Goal: Find specific page/section: Find specific page/section

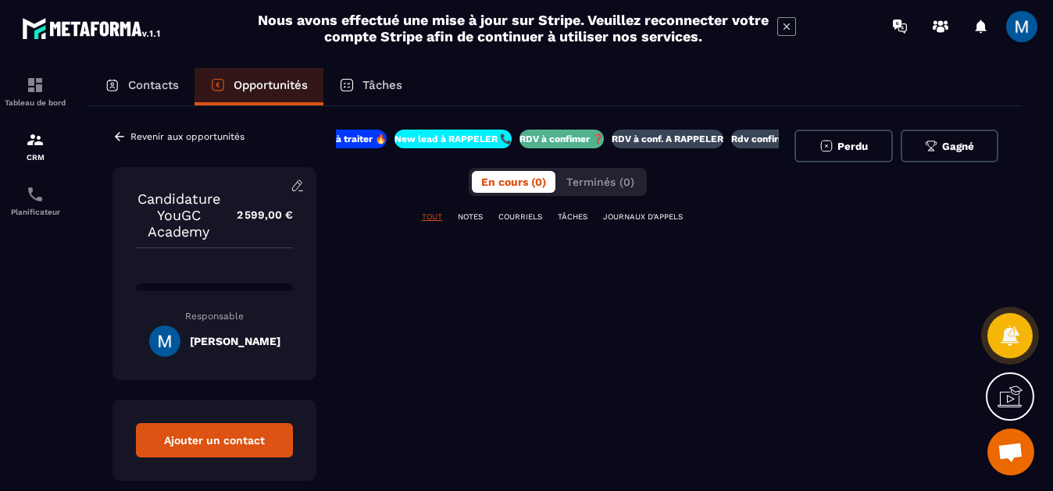
click at [119, 140] on icon at bounding box center [119, 136] width 9 height 9
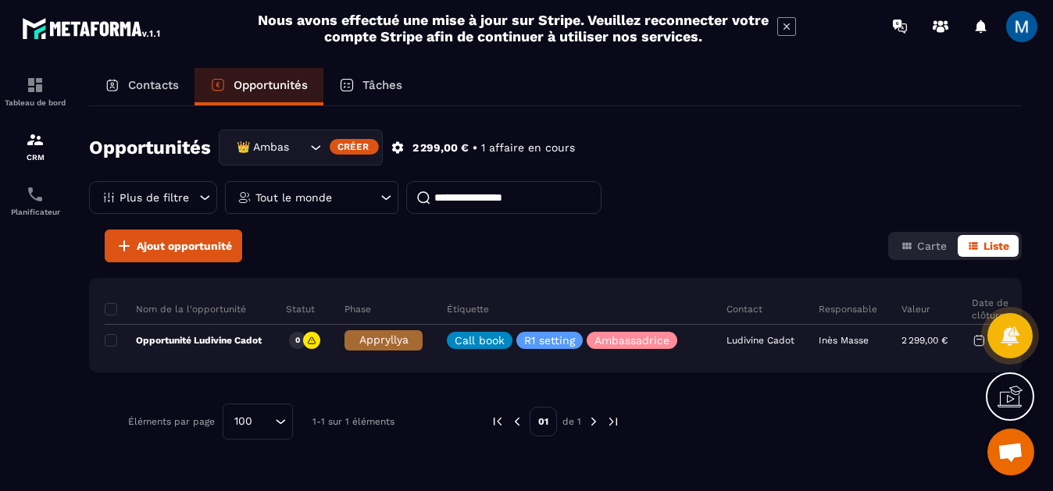
click at [301, 142] on input "Search for option" at bounding box center [299, 147] width 16 height 17
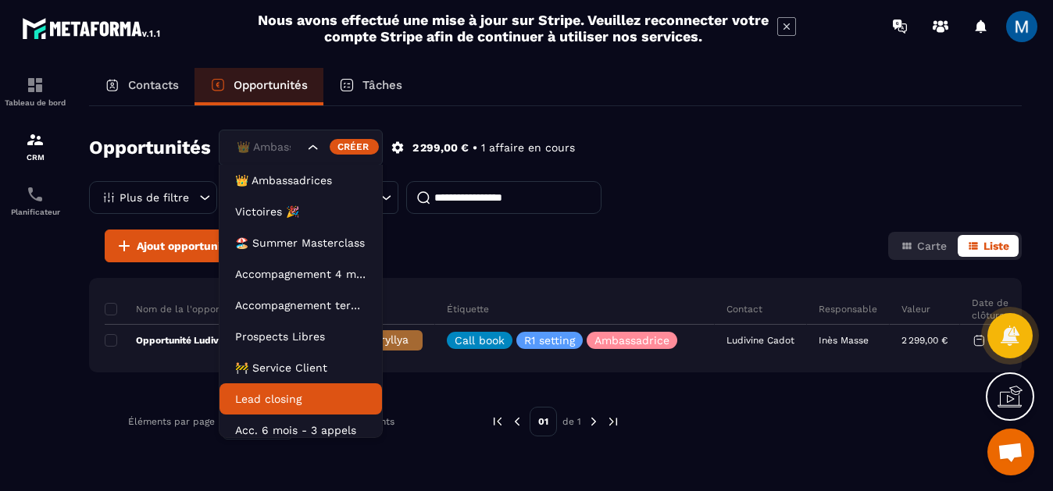
click at [291, 395] on p "Lead closing" at bounding box center [300, 399] width 131 height 16
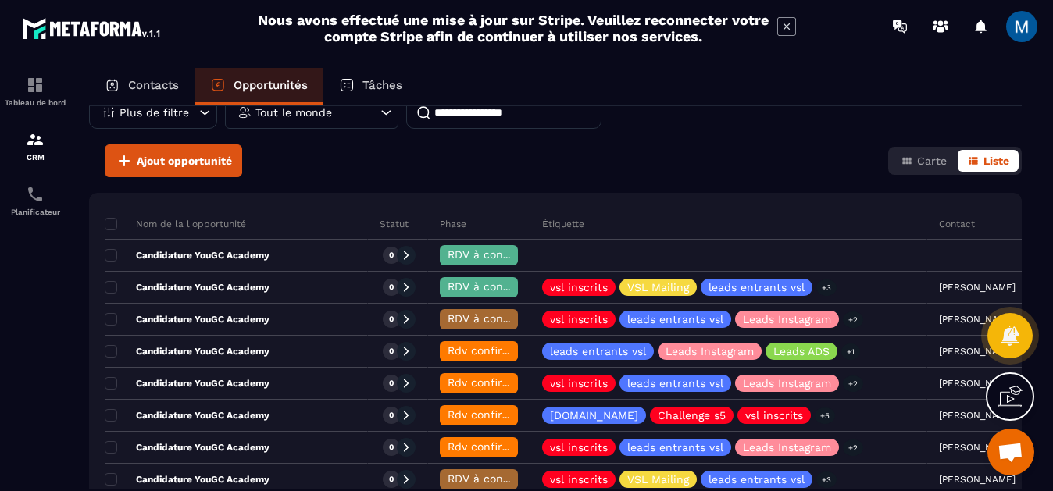
click at [159, 88] on p "Contacts" at bounding box center [153, 85] width 51 height 14
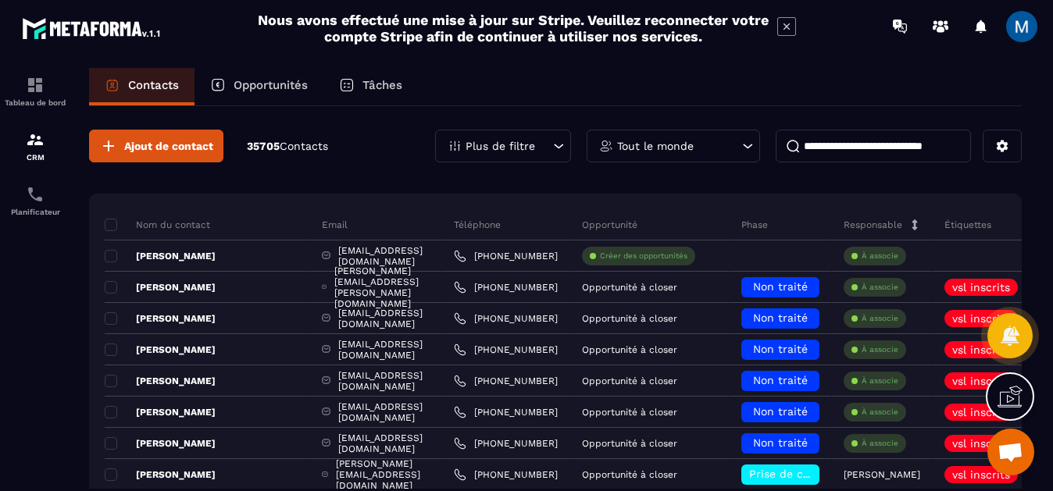
click at [858, 144] on input at bounding box center [873, 146] width 195 height 33
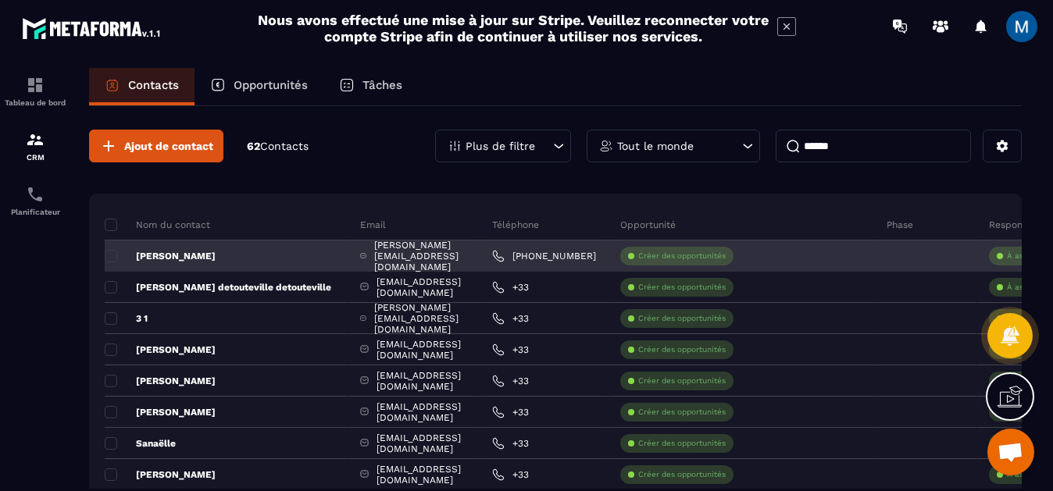
type input "******"
click at [245, 266] on div "[PERSON_NAME]" at bounding box center [227, 256] width 244 height 31
